Goal: Task Accomplishment & Management: Use online tool/utility

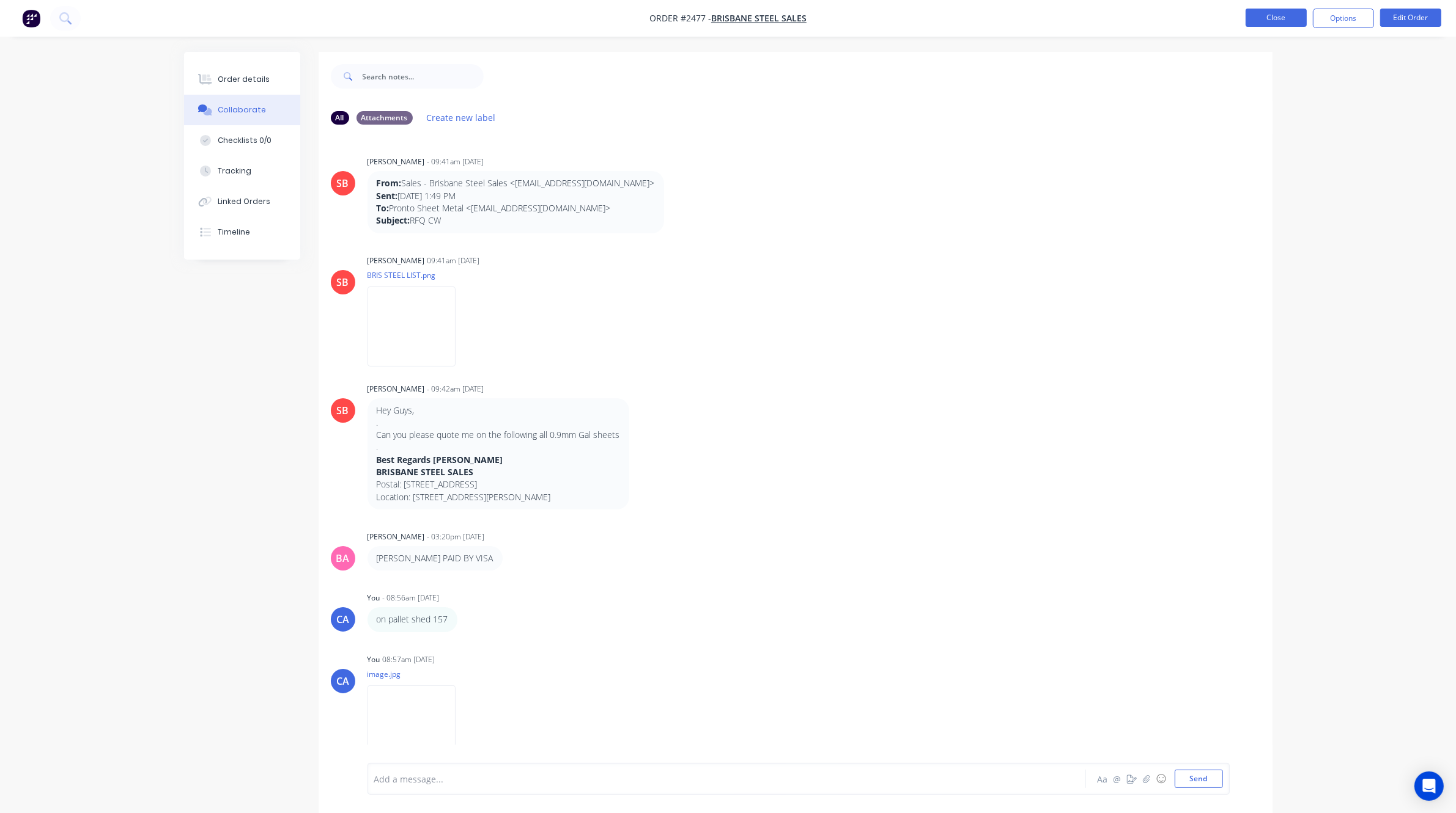
click at [1275, 19] on button "Close" at bounding box center [1275, 18] width 61 height 19
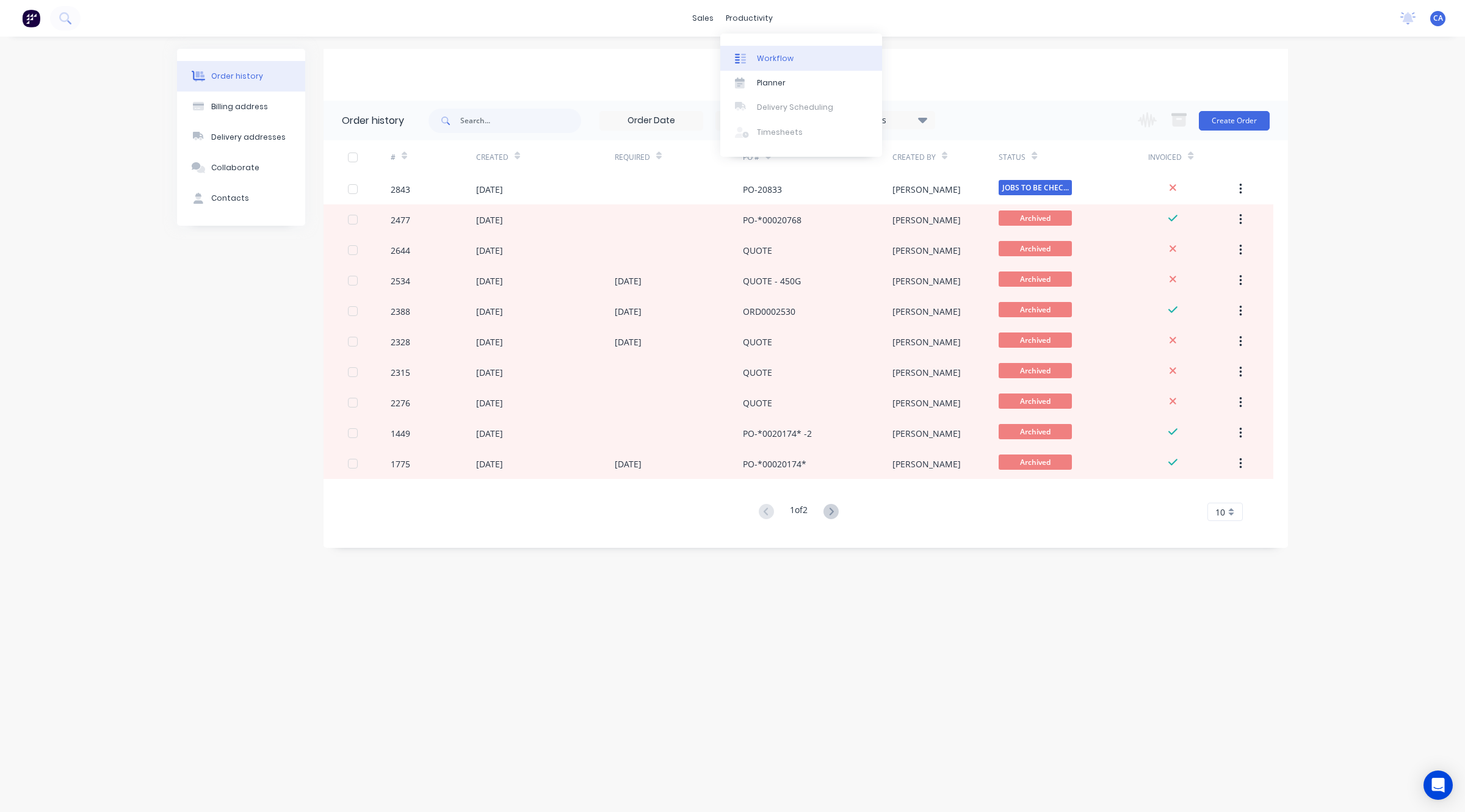
click at [763, 50] on link "Workflow" at bounding box center [801, 58] width 162 height 24
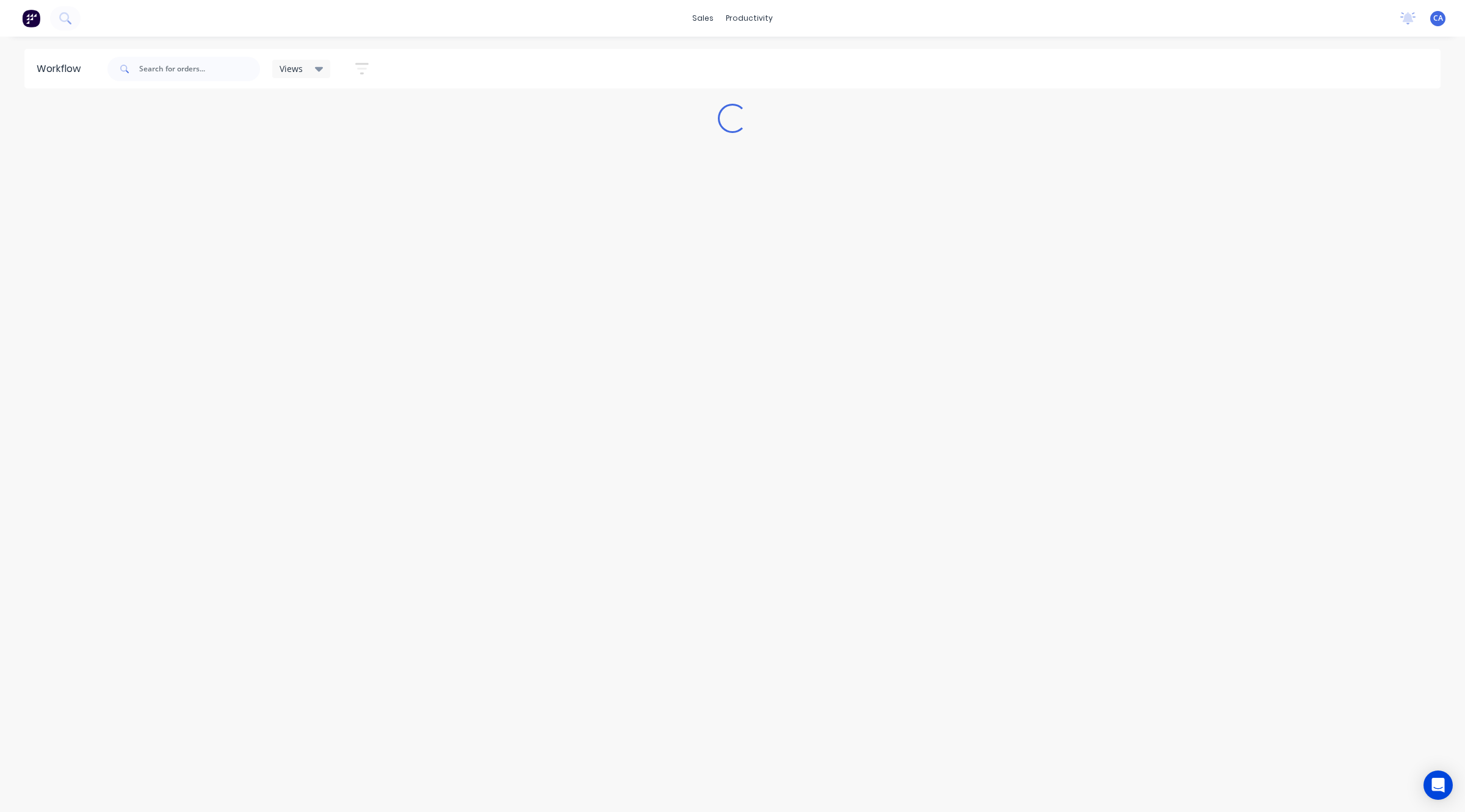
click at [136, 16] on div "sales productivity sales Sales Orders Customers Price Level Manager productivit…" at bounding box center [732, 18] width 1465 height 36
click at [57, 17] on button at bounding box center [65, 19] width 31 height 24
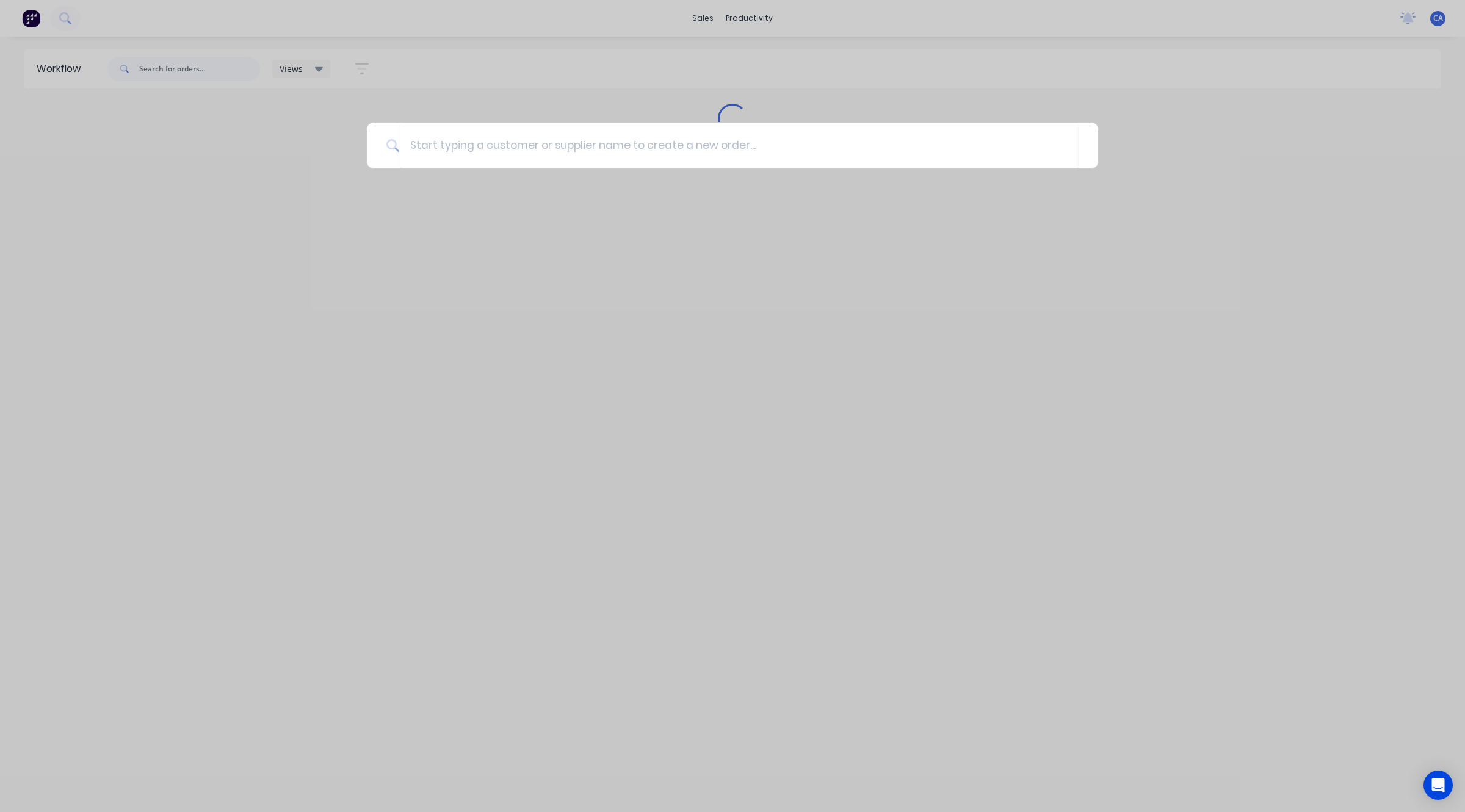
click at [156, 63] on div at bounding box center [732, 406] width 1465 height 812
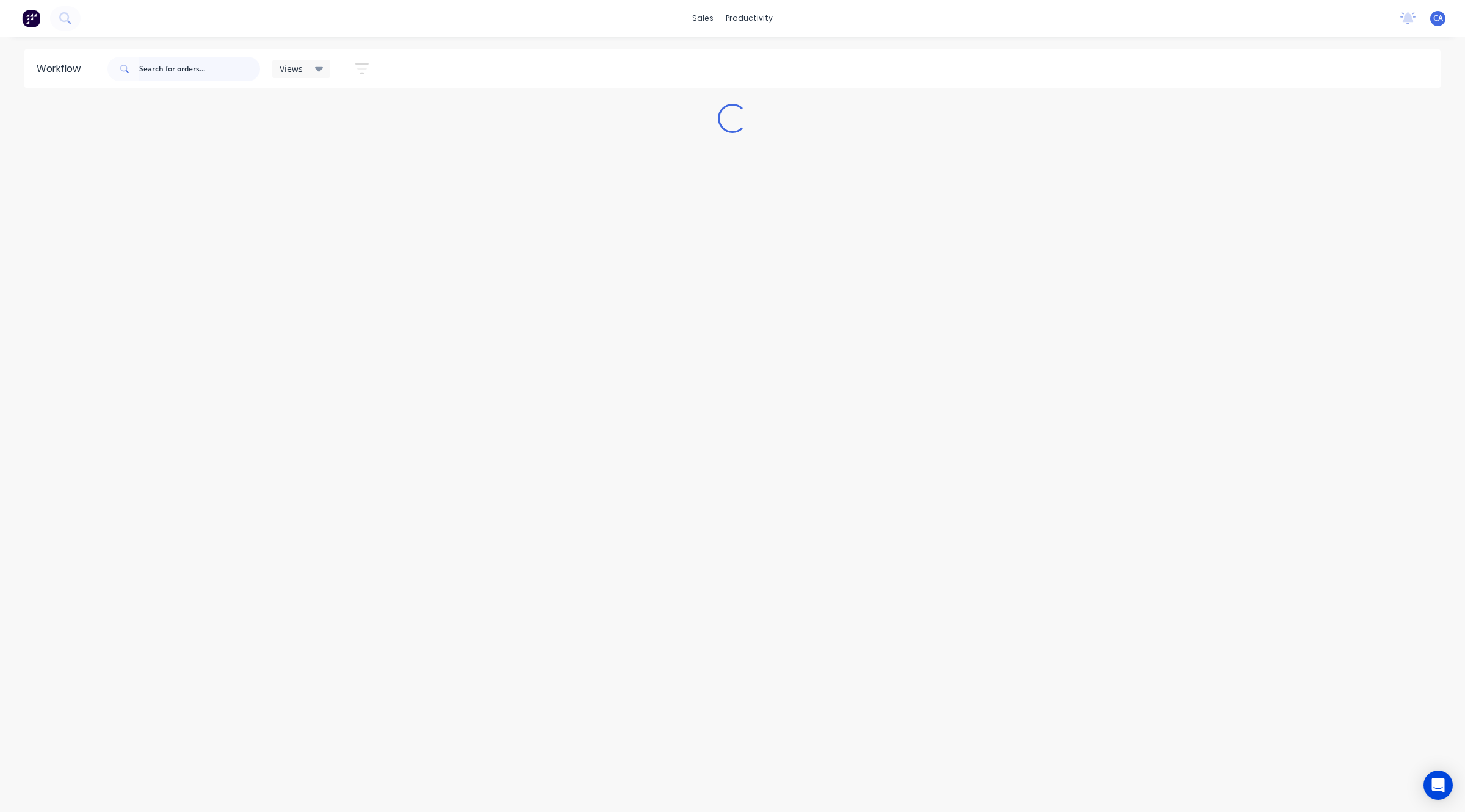
click at [166, 77] on input "text" at bounding box center [199, 69] width 121 height 24
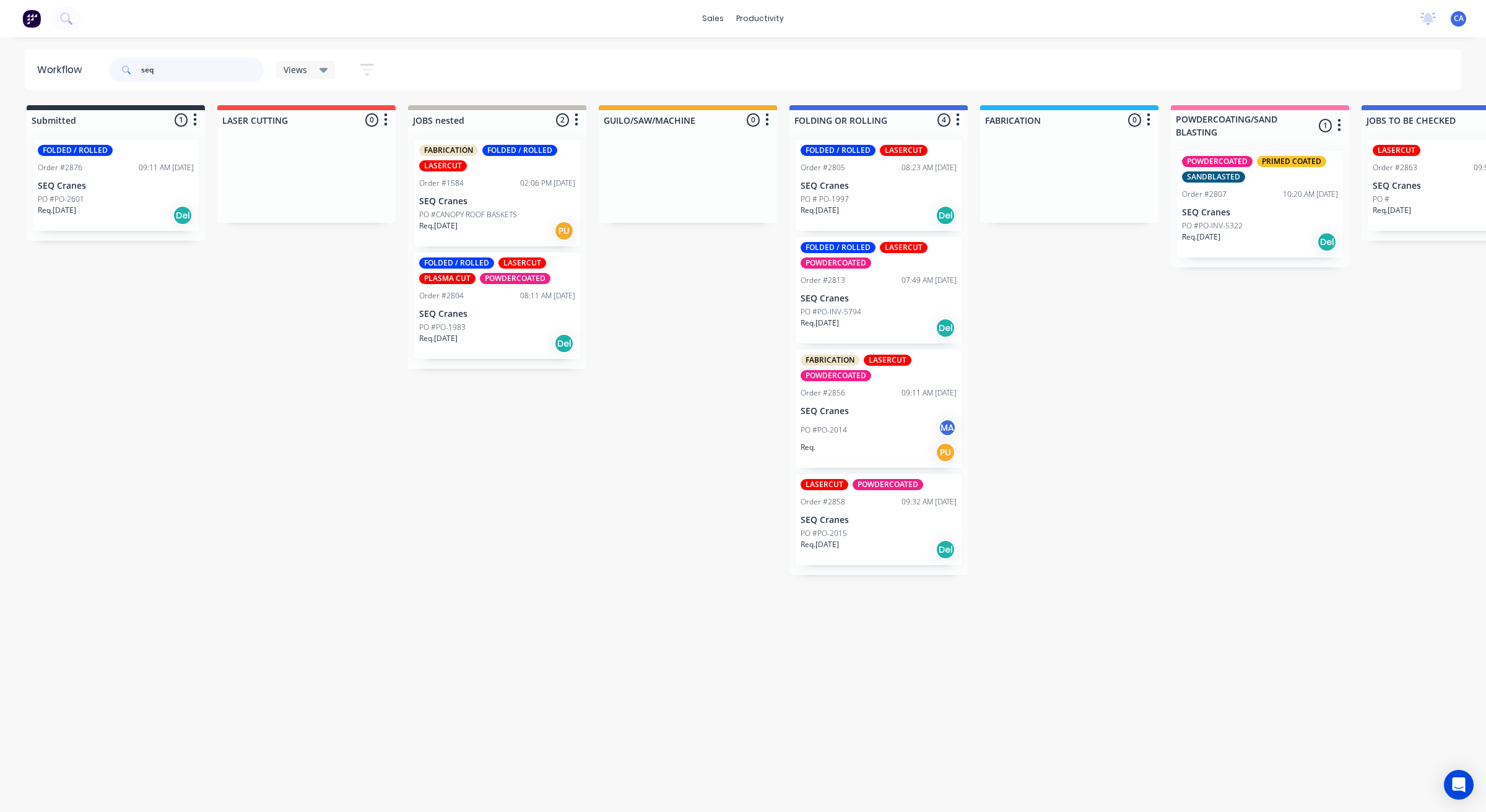
type input "seq"
click at [886, 419] on div "PO #PO-2014 MA" at bounding box center [879, 430] width 156 height 24
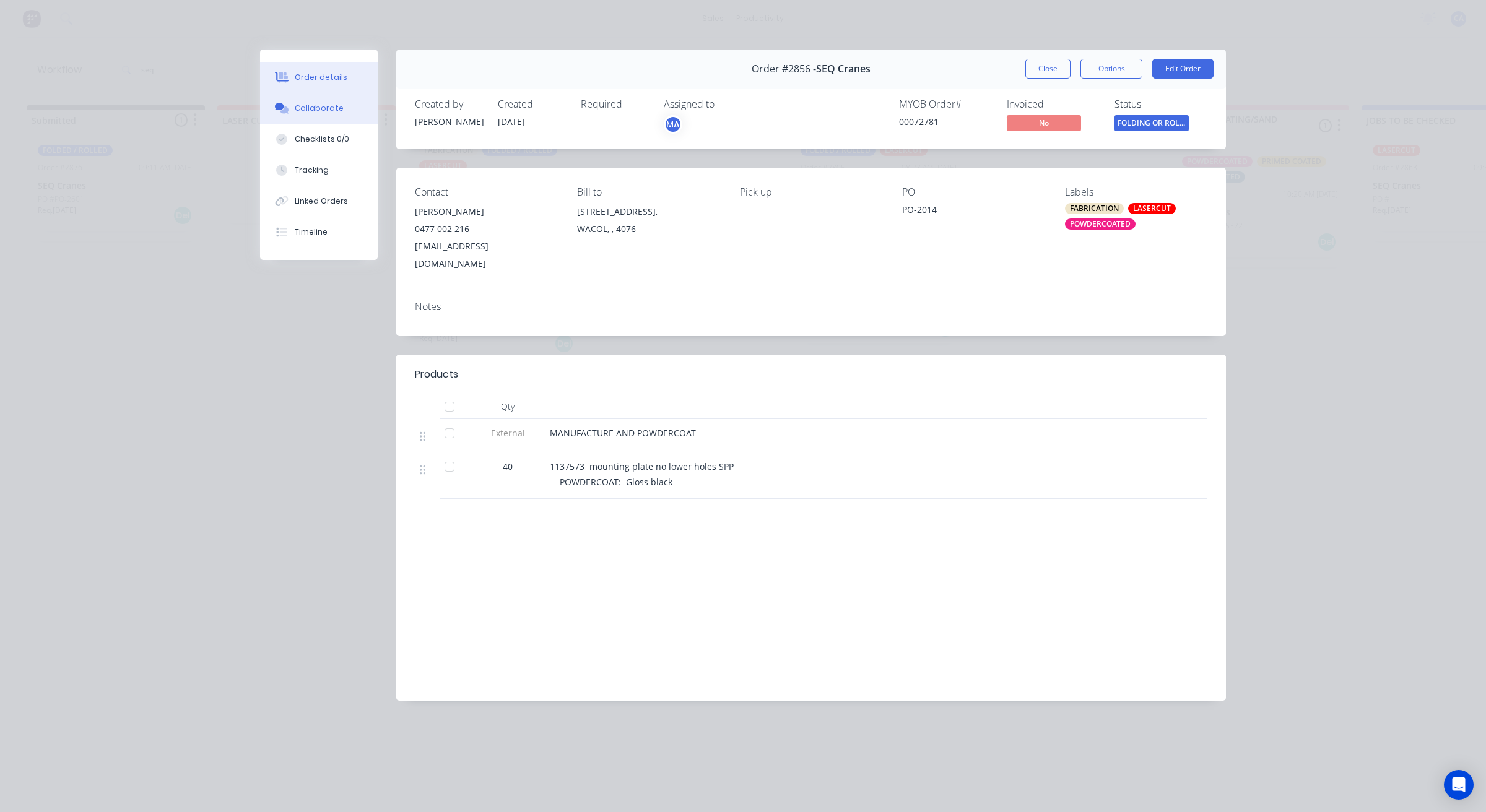
click at [361, 98] on button "Collaborate" at bounding box center [319, 108] width 118 height 31
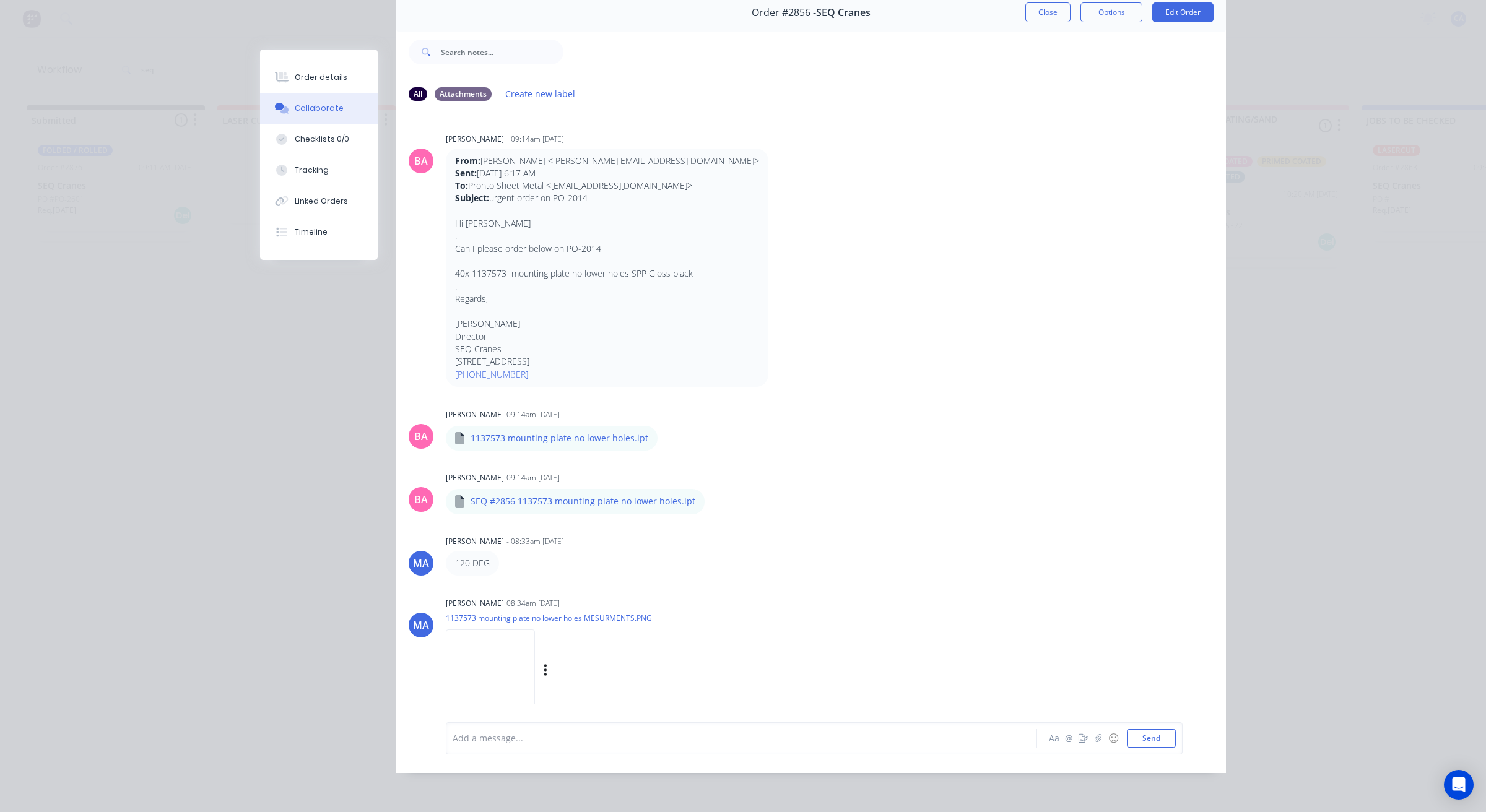
scroll to position [1, 0]
